Goal: Find specific page/section: Find specific page/section

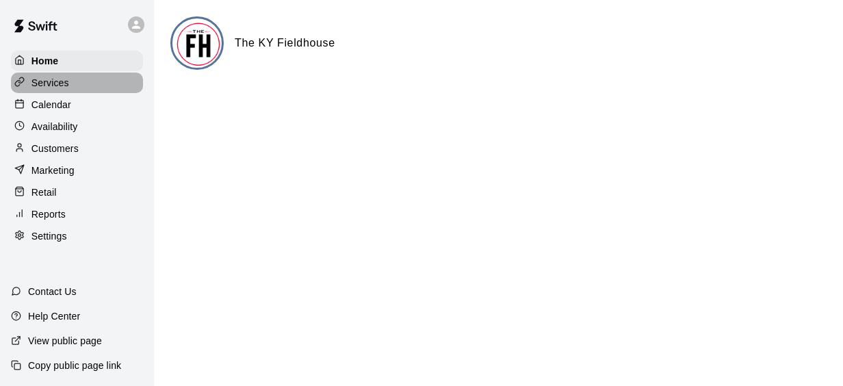
click at [53, 92] on div "Services" at bounding box center [77, 82] width 132 height 21
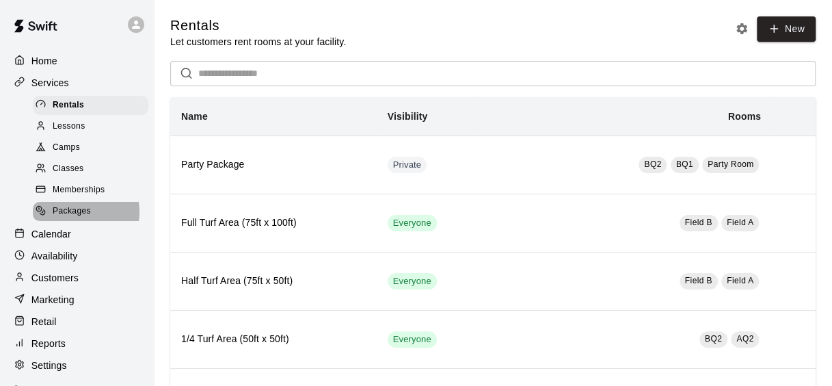
click at [77, 218] on span "Packages" at bounding box center [72, 211] width 38 height 14
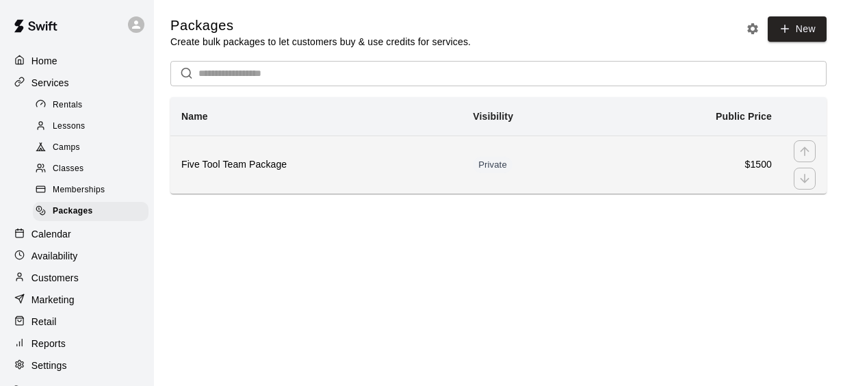
click at [252, 168] on h6 "Five Tool Team Package" at bounding box center [315, 164] width 269 height 15
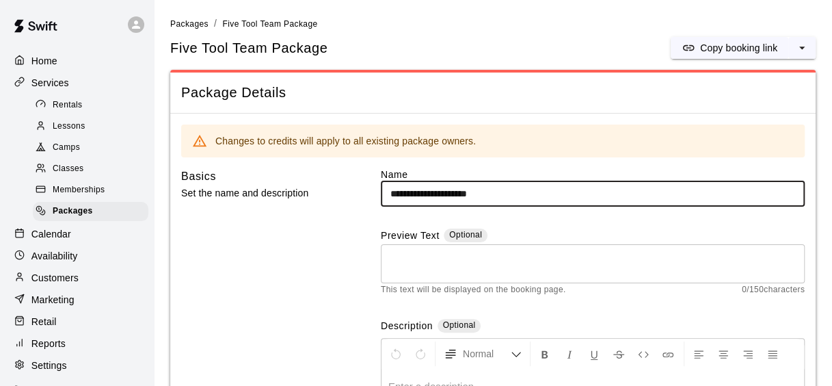
click at [71, 197] on span "Memberships" at bounding box center [79, 190] width 52 height 14
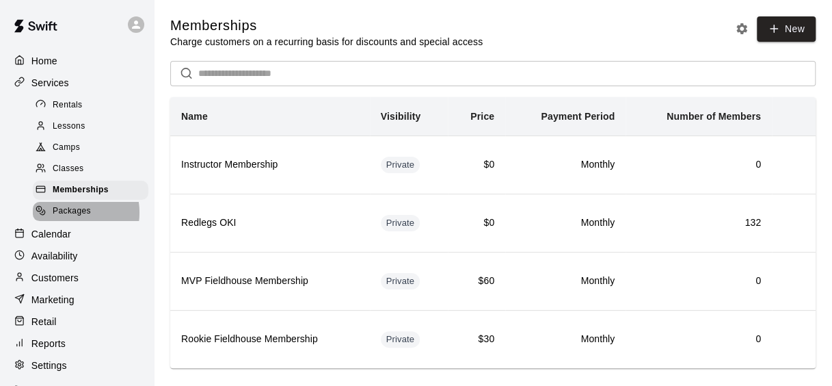
click at [71, 218] on span "Packages" at bounding box center [72, 211] width 38 height 14
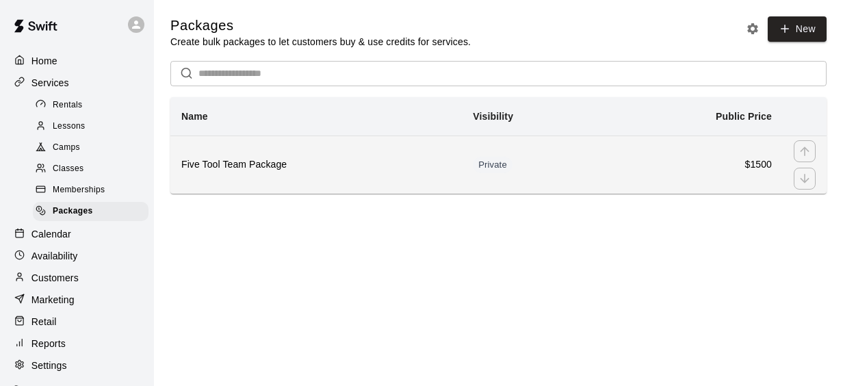
click at [259, 164] on h6 "Five Tool Team Package" at bounding box center [315, 164] width 269 height 15
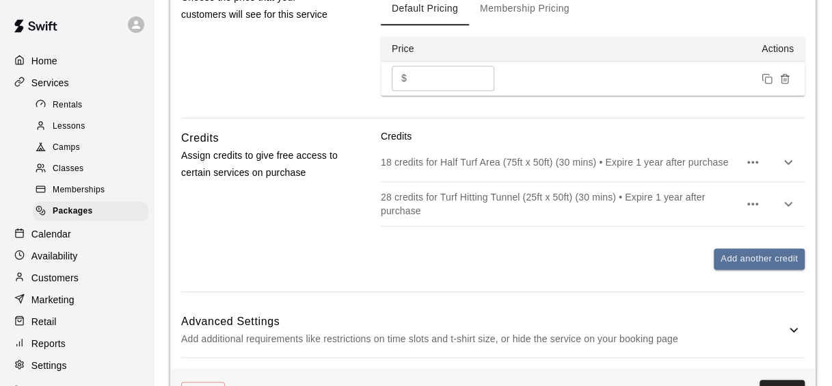
scroll to position [569, 0]
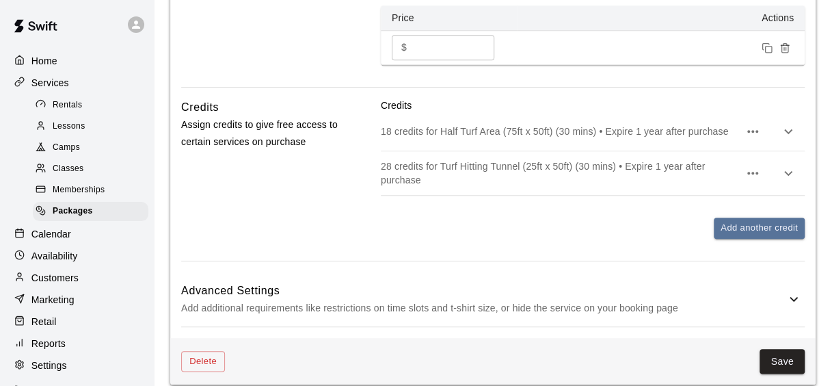
click at [784, 129] on icon "button" at bounding box center [788, 131] width 16 height 16
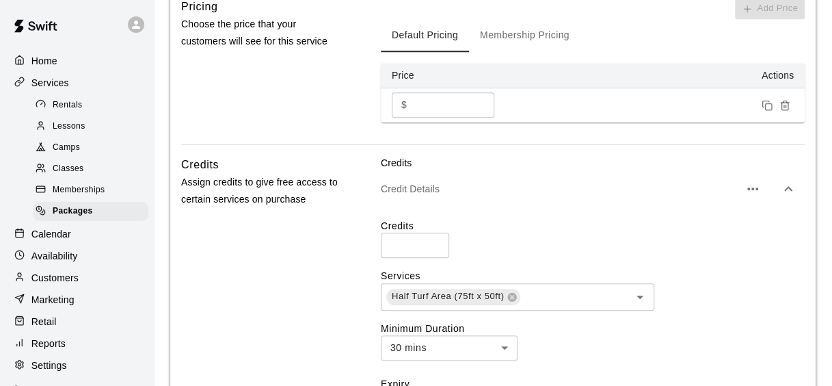
scroll to position [507, 0]
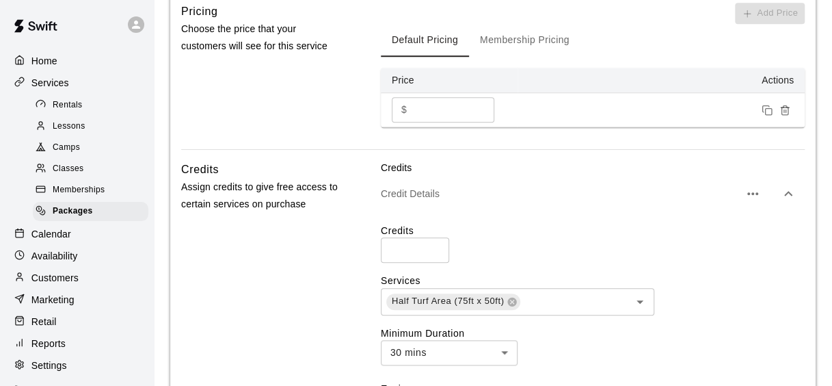
click at [788, 185] on icon "button" at bounding box center [788, 193] width 16 height 16
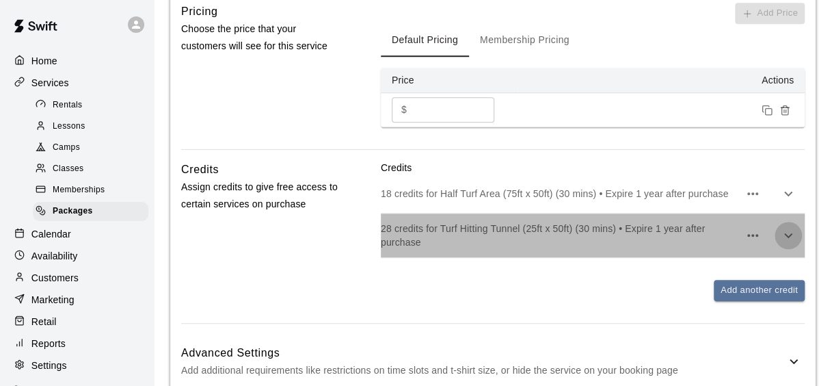
click at [785, 231] on icon "button" at bounding box center [788, 235] width 16 height 16
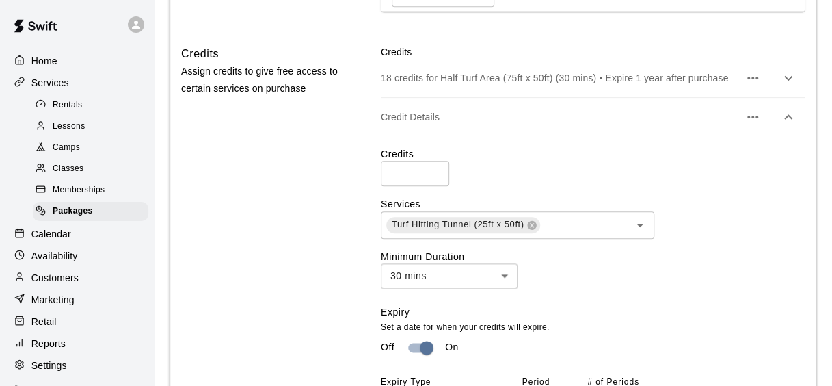
scroll to position [580, 0]
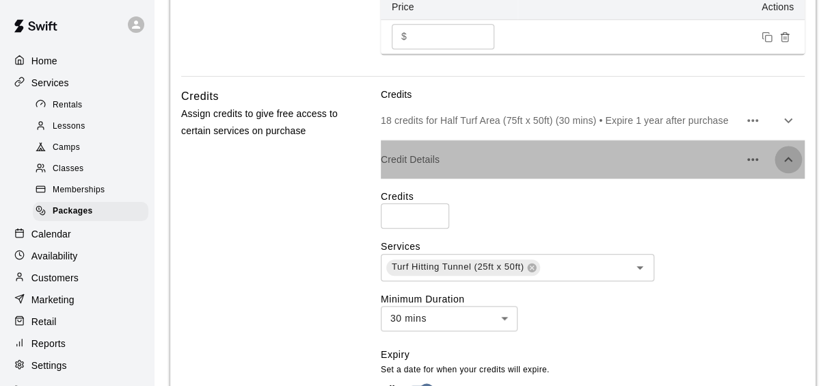
click at [791, 159] on icon "button" at bounding box center [788, 159] width 8 height 5
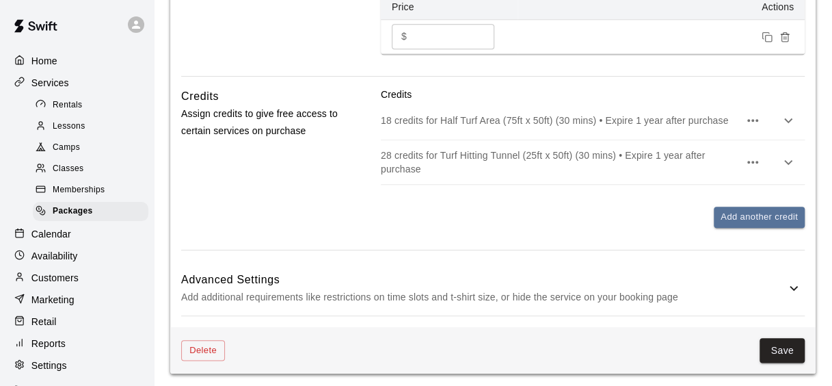
click at [81, 197] on span "Memberships" at bounding box center [79, 190] width 52 height 14
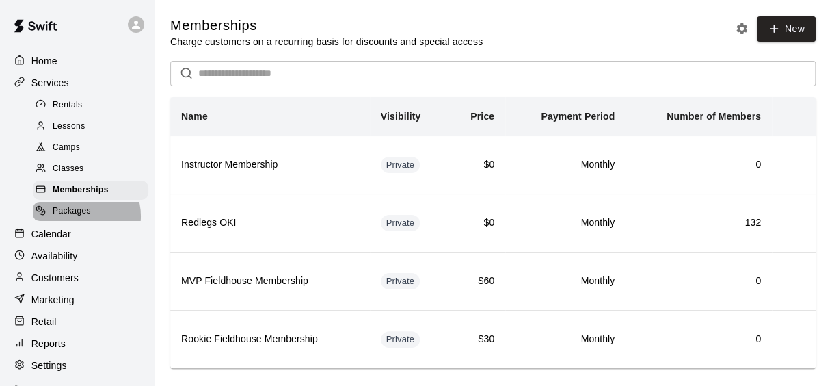
click at [81, 218] on span "Packages" at bounding box center [72, 211] width 38 height 14
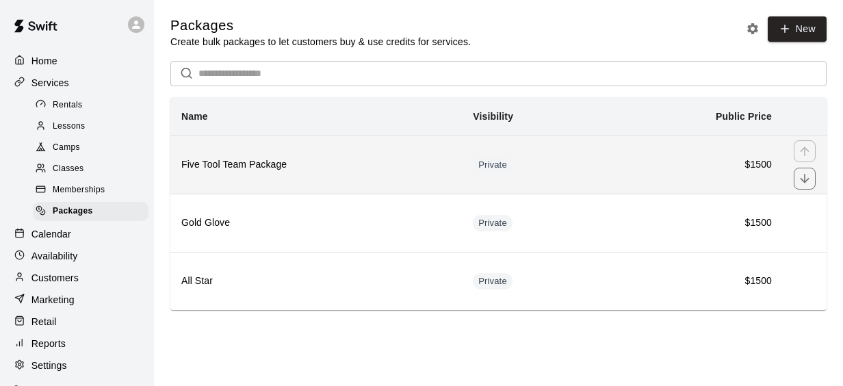
click at [317, 167] on h6 "Five Tool Team Package" at bounding box center [315, 164] width 269 height 15
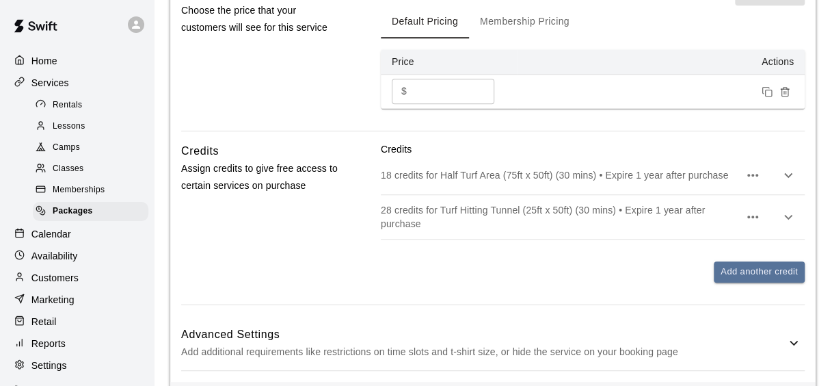
scroll to position [526, 0]
click at [789, 209] on icon "button" at bounding box center [788, 216] width 16 height 16
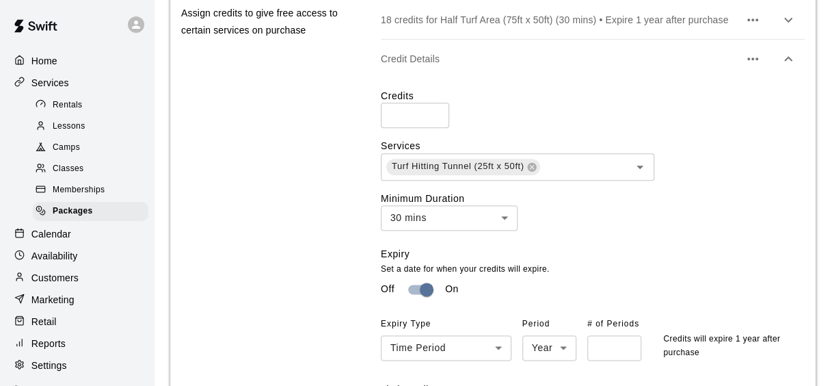
scroll to position [682, 0]
click at [644, 168] on icon "Open" at bounding box center [640, 165] width 16 height 16
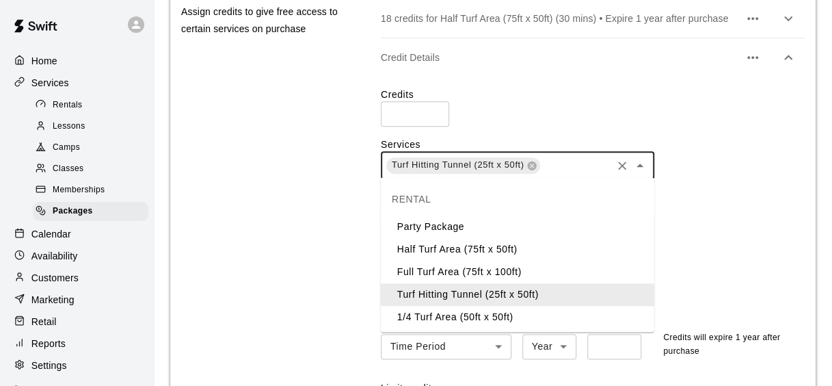
click at [702, 174] on div "Turf Hitting Tunnel (25ft x 50ft) ​" at bounding box center [593, 165] width 424 height 27
click at [713, 170] on div "Turf Hitting Tunnel (25ft x 50ft) ​" at bounding box center [593, 165] width 424 height 27
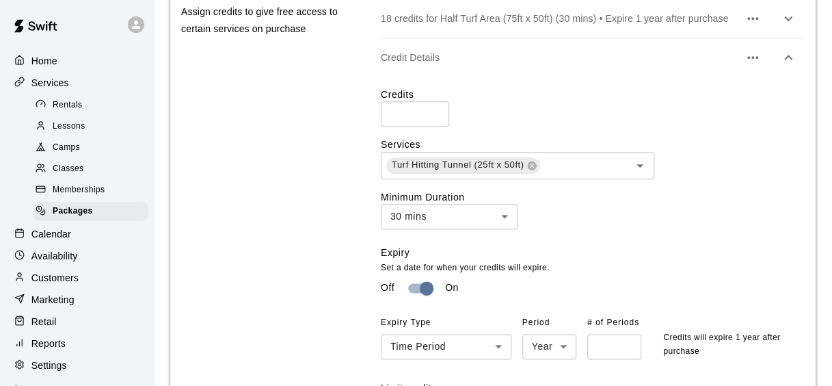
click at [256, 176] on div "Credits Assign credits to give free access to certain services on purchase" at bounding box center [262, 254] width 162 height 537
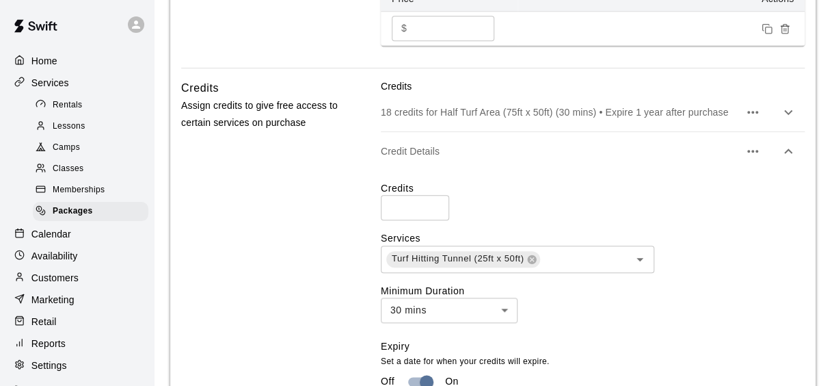
scroll to position [588, 0]
click at [787, 148] on icon "button" at bounding box center [788, 152] width 16 height 16
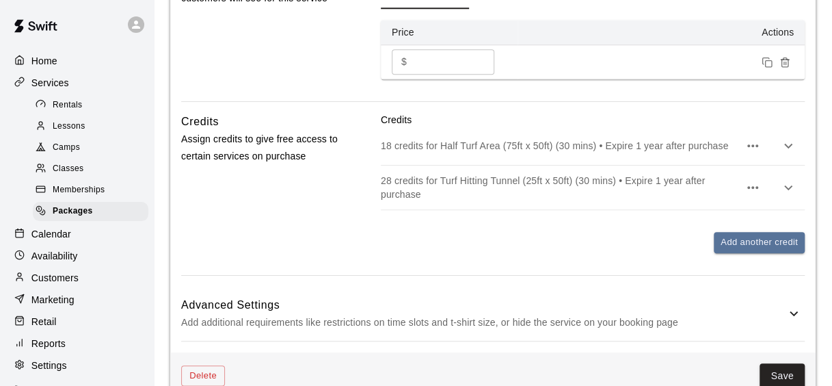
scroll to position [556, 0]
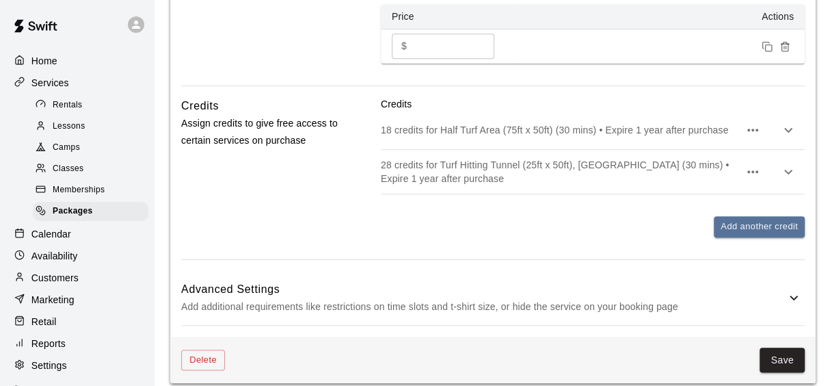
scroll to position [575, 0]
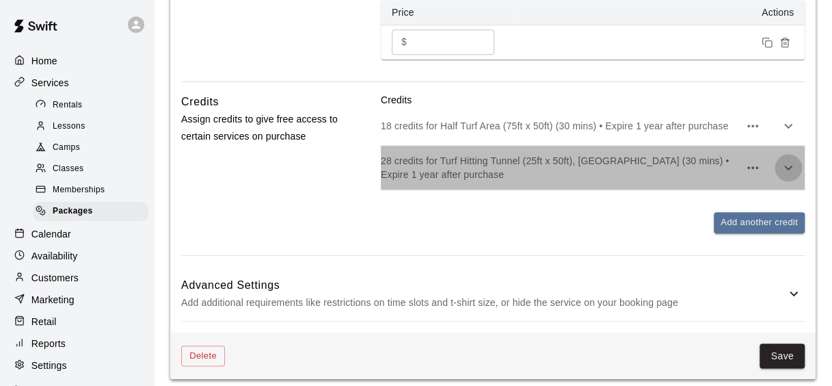
click at [788, 166] on icon "button" at bounding box center [788, 167] width 16 height 16
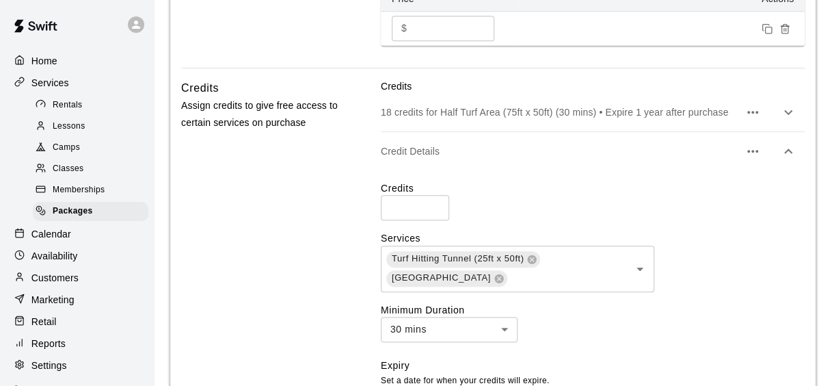
scroll to position [587, 0]
click at [787, 155] on icon "button" at bounding box center [788, 152] width 16 height 16
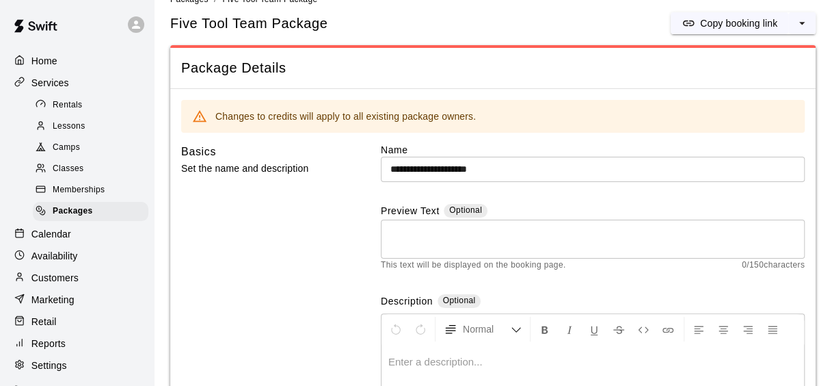
scroll to position [0, 0]
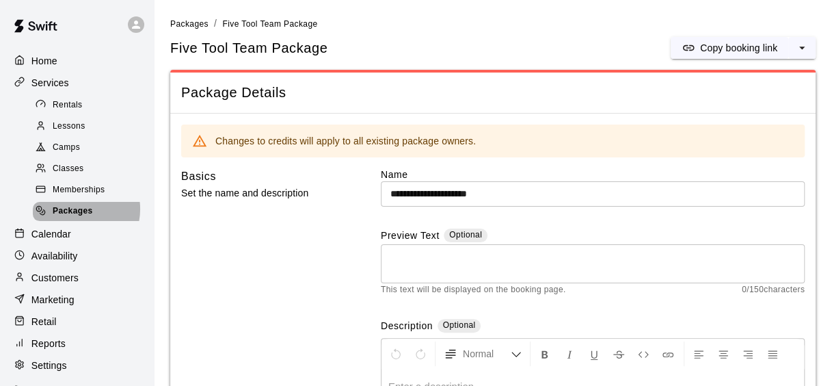
click at [77, 215] on span "Packages" at bounding box center [73, 211] width 40 height 14
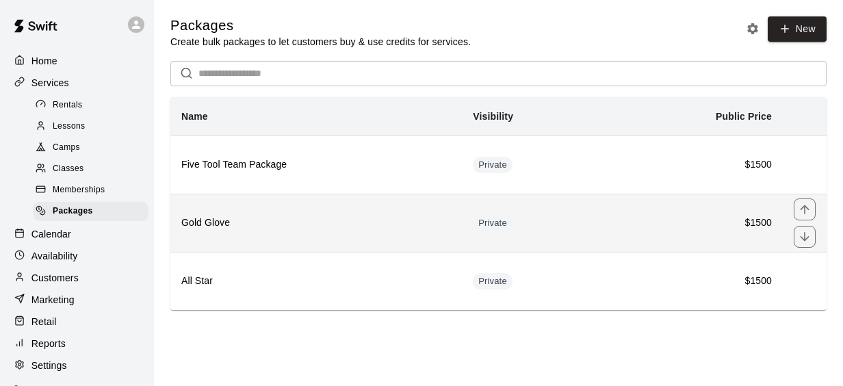
click at [426, 216] on h6 "Gold Glove" at bounding box center [315, 222] width 269 height 15
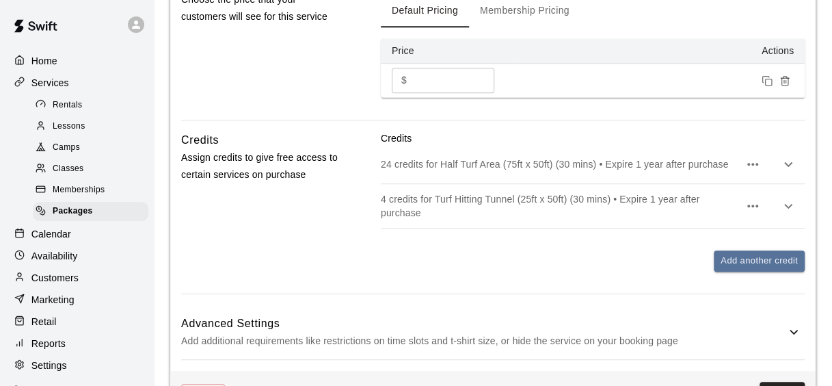
scroll to position [542, 0]
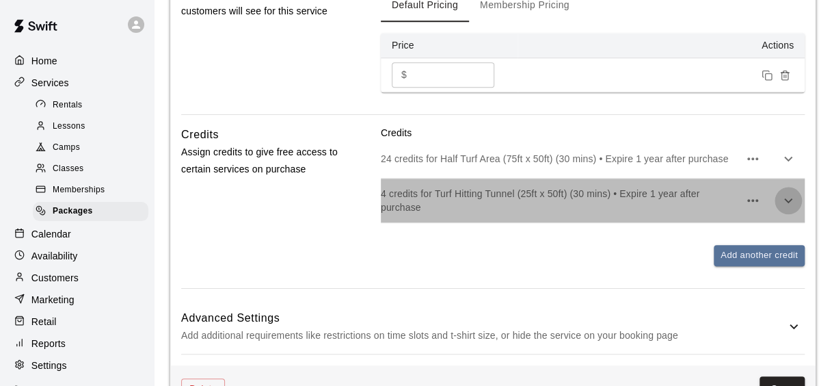
click at [789, 204] on icon "button" at bounding box center [788, 200] width 16 height 16
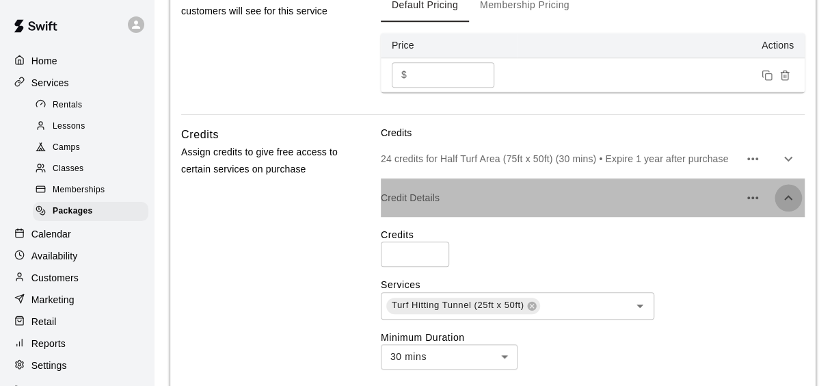
click at [787, 195] on icon "button" at bounding box center [788, 197] width 8 height 5
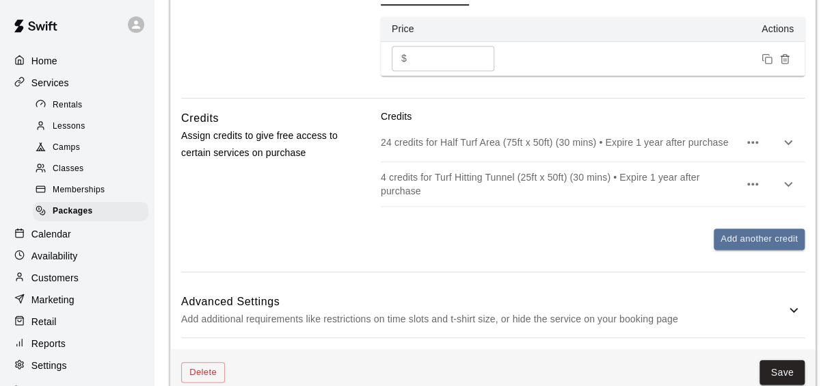
scroll to position [559, 0]
click at [70, 215] on span "Packages" at bounding box center [73, 211] width 40 height 14
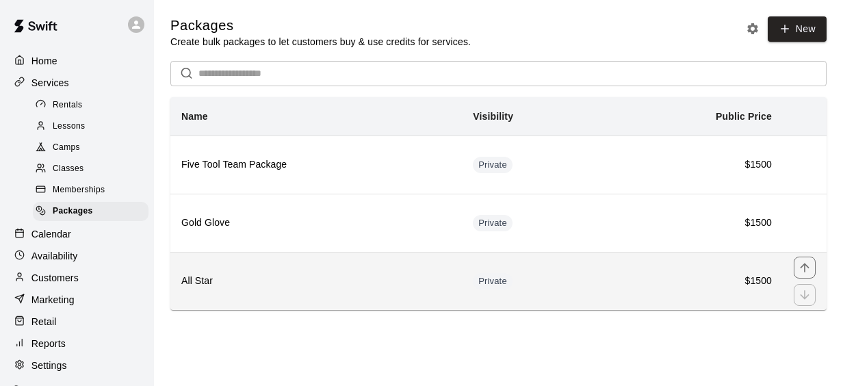
click at [397, 276] on h6 "All Star" at bounding box center [315, 281] width 269 height 15
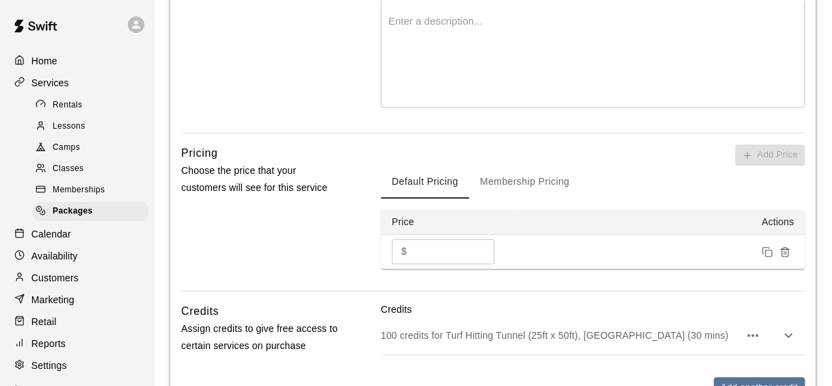
scroll to position [538, 0]
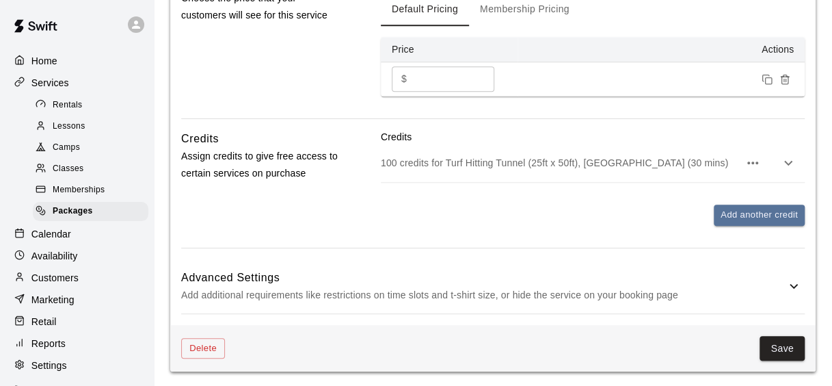
click at [788, 170] on button "button" at bounding box center [788, 162] width 27 height 27
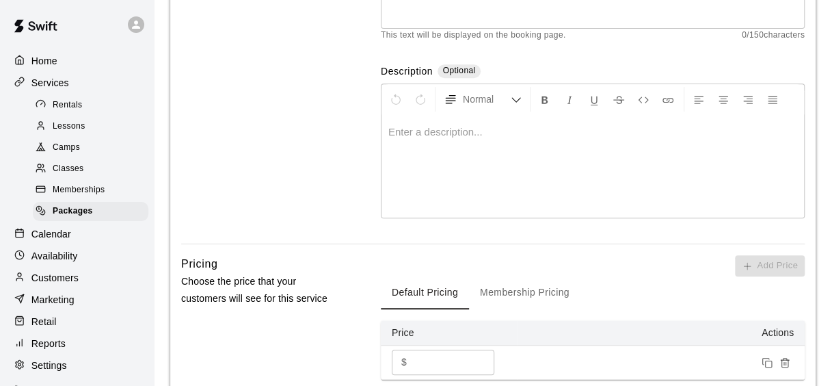
scroll to position [254, 0]
click at [78, 190] on span "Memberships" at bounding box center [79, 190] width 52 height 14
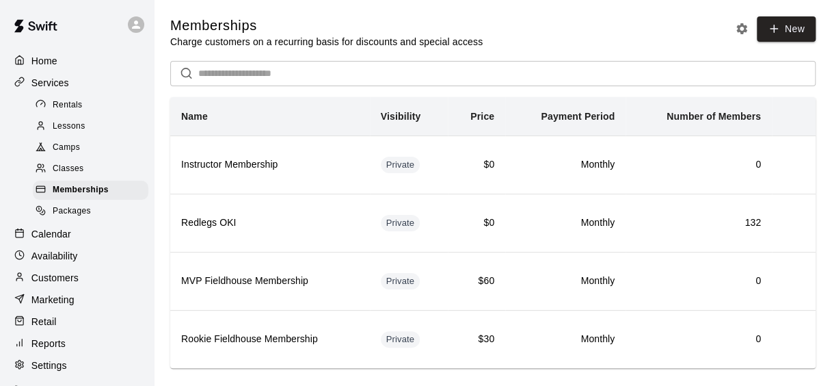
click at [73, 221] on div "Packages" at bounding box center [91, 211] width 116 height 19
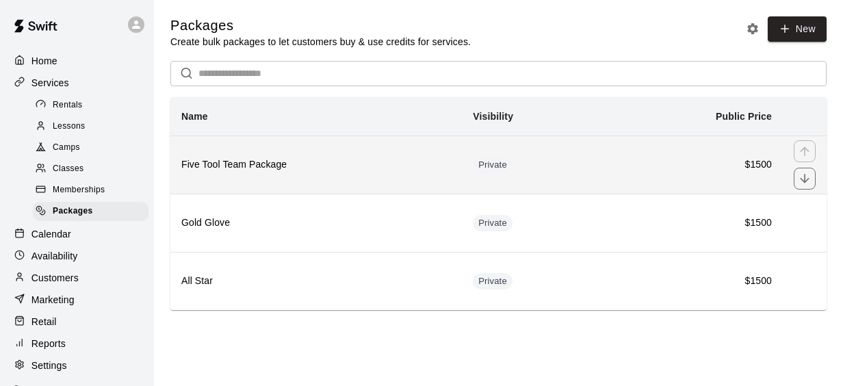
click at [554, 164] on td "Private" at bounding box center [533, 164] width 142 height 58
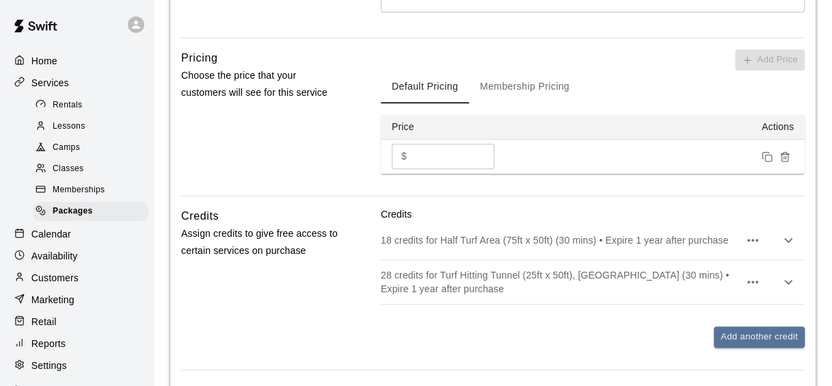
scroll to position [456, 0]
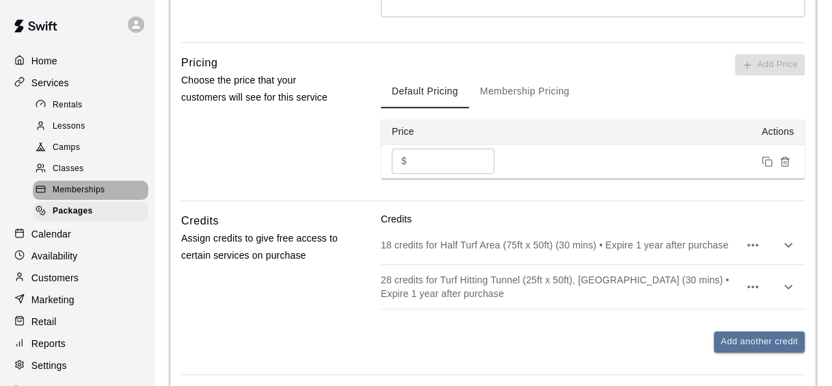
click at [90, 194] on span "Memberships" at bounding box center [79, 190] width 52 height 14
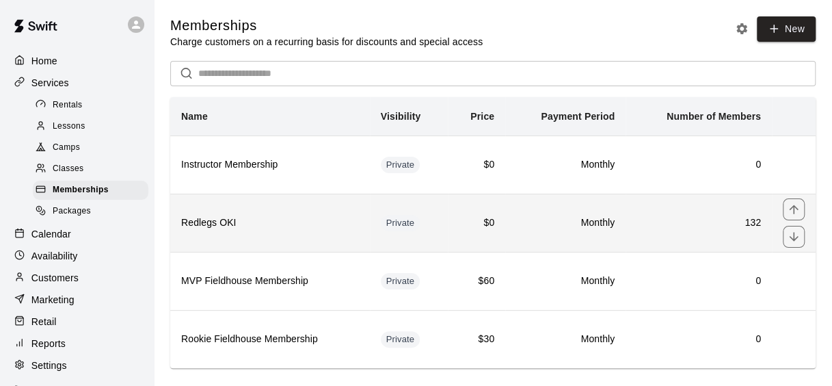
scroll to position [18, 0]
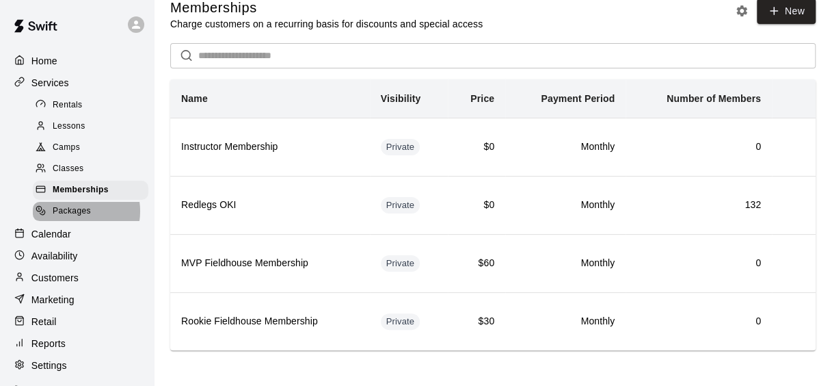
click at [74, 217] on span "Packages" at bounding box center [72, 211] width 38 height 14
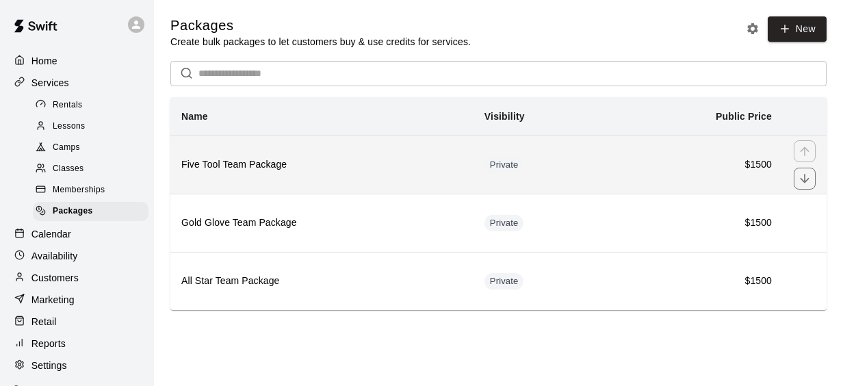
click at [398, 161] on h6 "Five Tool Team Package" at bounding box center [321, 164] width 281 height 15
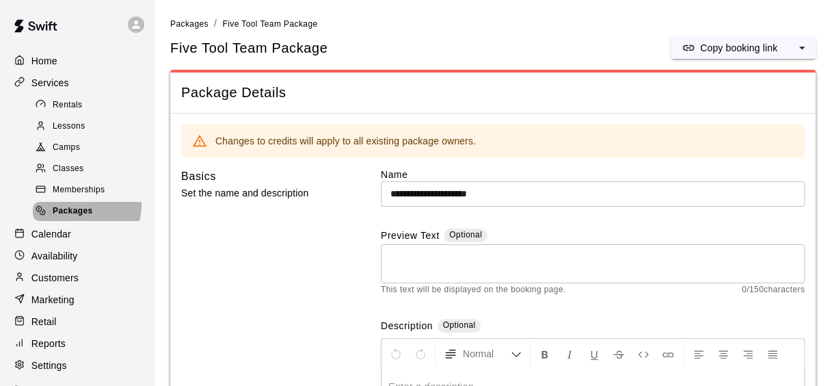
click at [80, 211] on span "Packages" at bounding box center [73, 211] width 40 height 14
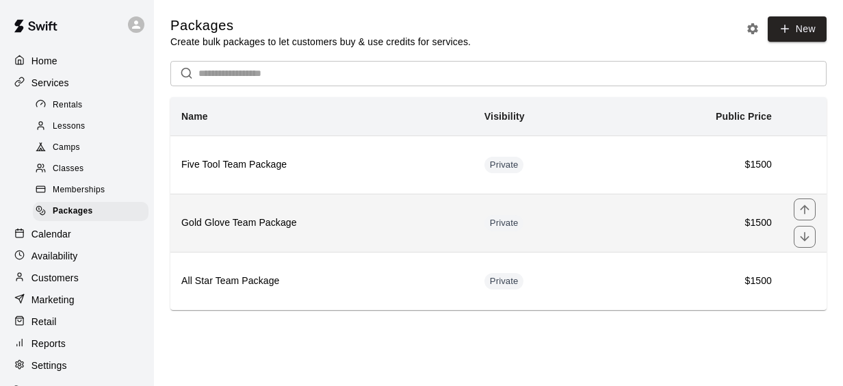
click at [241, 216] on h6 "Gold Glove Team Package" at bounding box center [321, 222] width 281 height 15
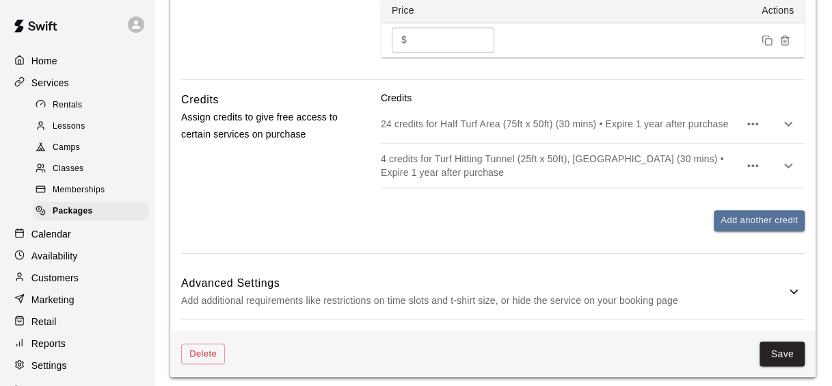
scroll to position [581, 0]
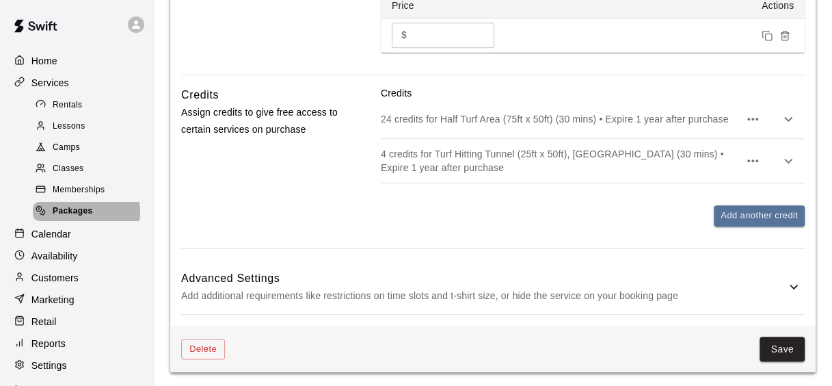
click at [81, 218] on span "Packages" at bounding box center [73, 211] width 40 height 14
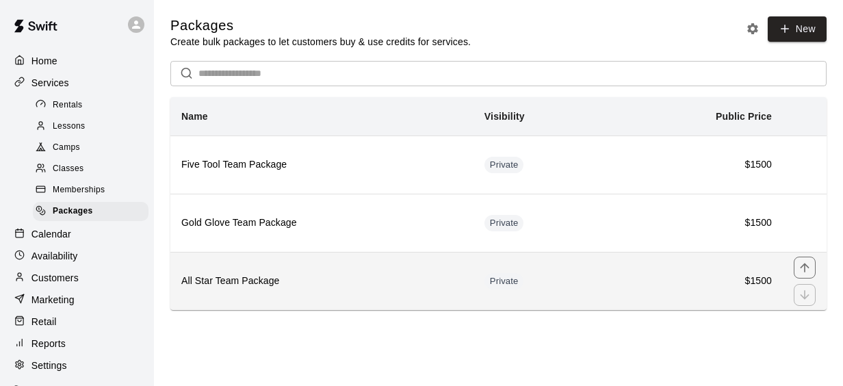
click at [312, 278] on h6 "All Star Team Package" at bounding box center [321, 281] width 281 height 15
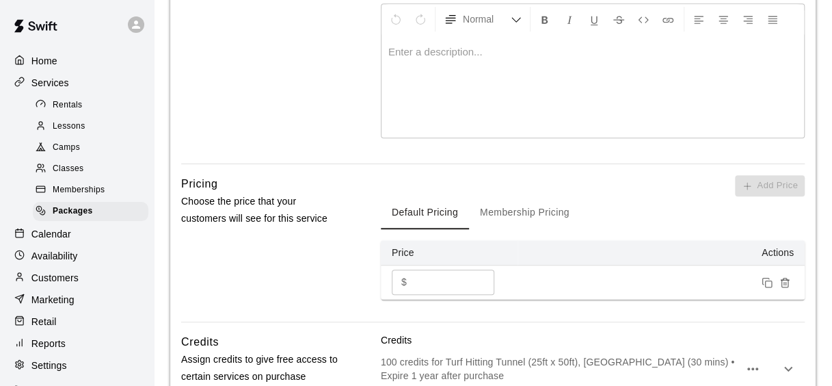
scroll to position [334, 0]
click at [72, 218] on span "Packages" at bounding box center [73, 211] width 40 height 14
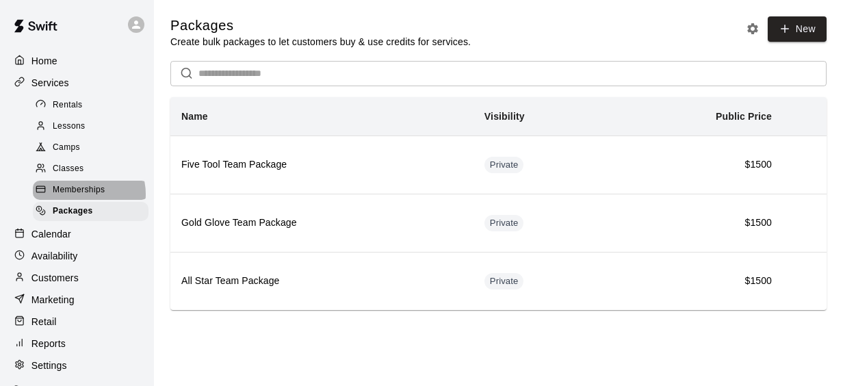
click at [88, 197] on span "Memberships" at bounding box center [79, 190] width 52 height 14
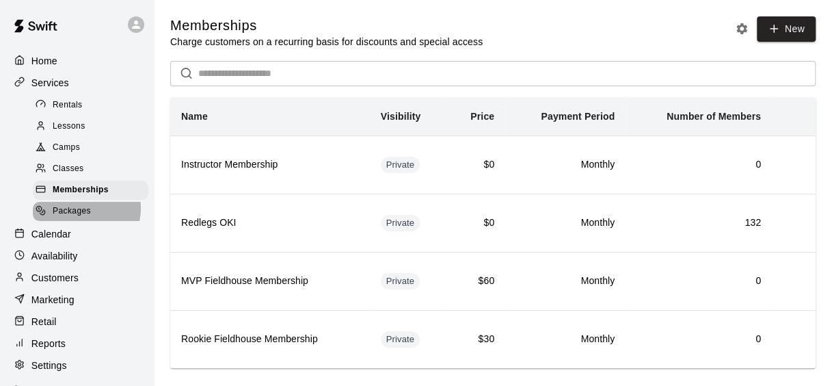
click at [81, 215] on span "Packages" at bounding box center [72, 211] width 38 height 14
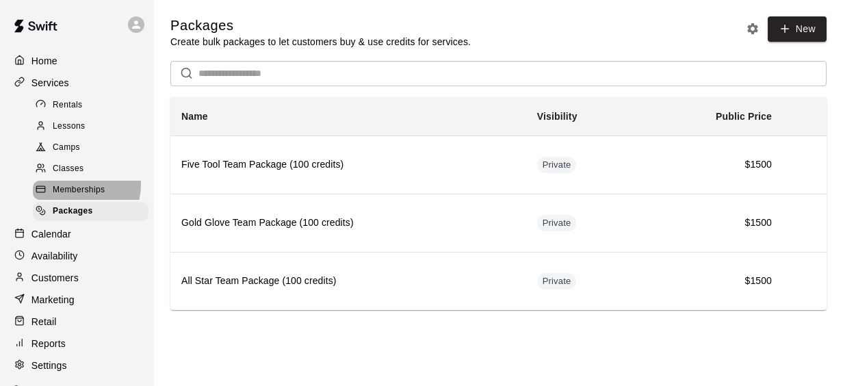
click at [79, 190] on span "Memberships" at bounding box center [79, 190] width 52 height 14
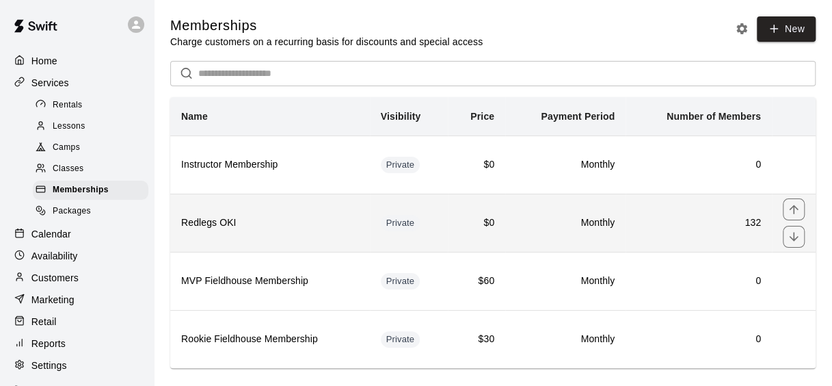
scroll to position [18, 0]
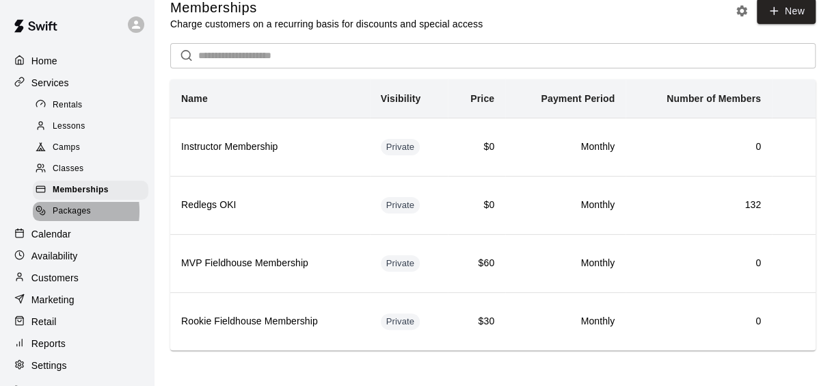
click at [57, 217] on span "Packages" at bounding box center [72, 211] width 38 height 14
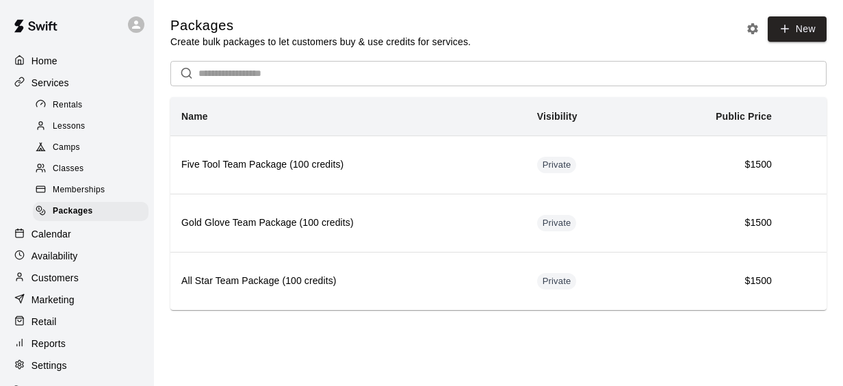
click at [82, 194] on span "Memberships" at bounding box center [79, 190] width 52 height 14
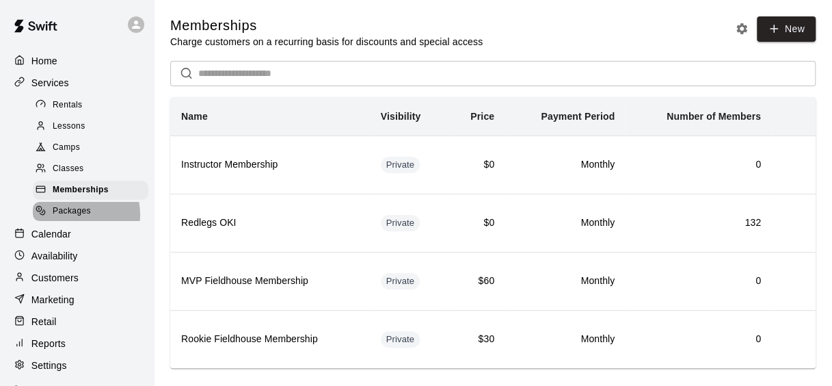
click at [72, 218] on span "Packages" at bounding box center [72, 211] width 38 height 14
